Goal: Check status: Check status

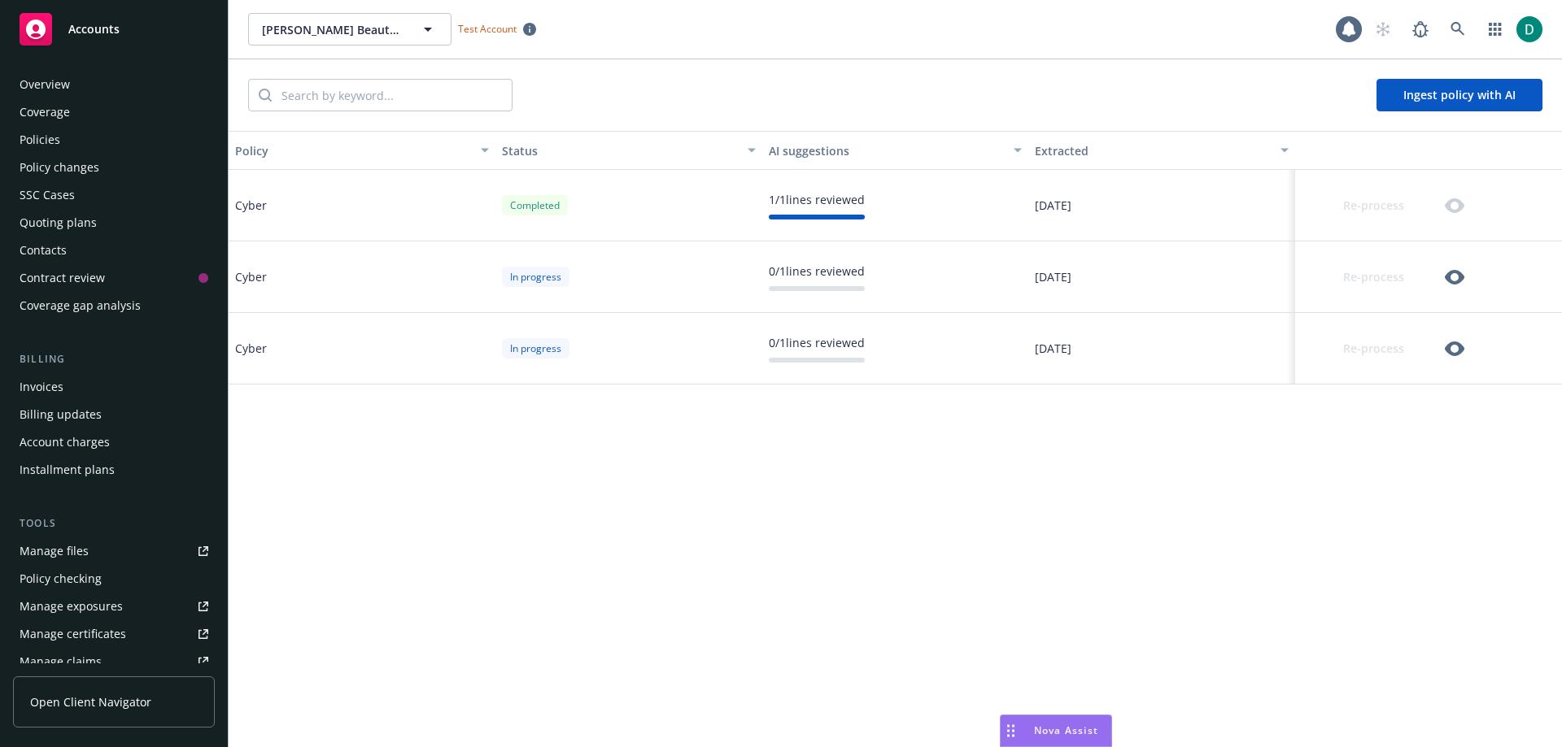
scroll to position [346, 0]
